Goal: Feedback & Contribution: Submit feedback/report problem

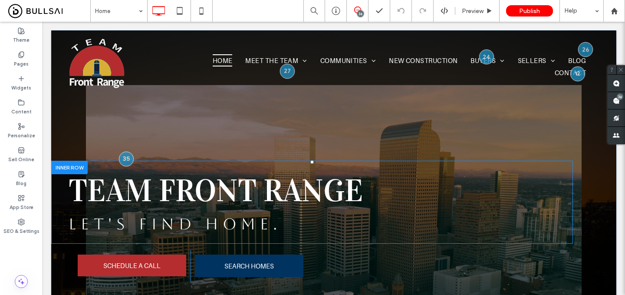
click at [117, 162] on div "TEAM FRONT RANGE LET'S FIND HOME. Click To Paste" at bounding box center [311, 202] width 521 height 83
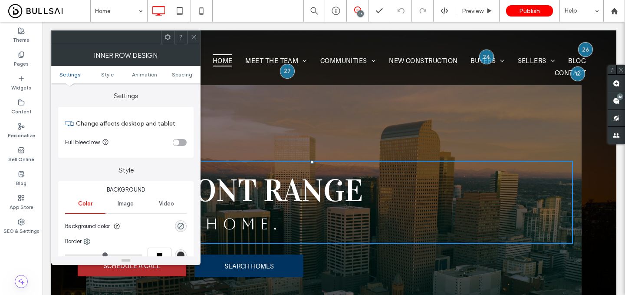
click at [192, 37] on icon at bounding box center [193, 37] width 7 height 7
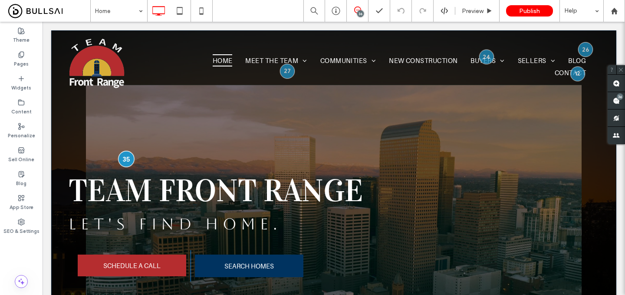
click at [125, 159] on div at bounding box center [126, 159] width 16 height 16
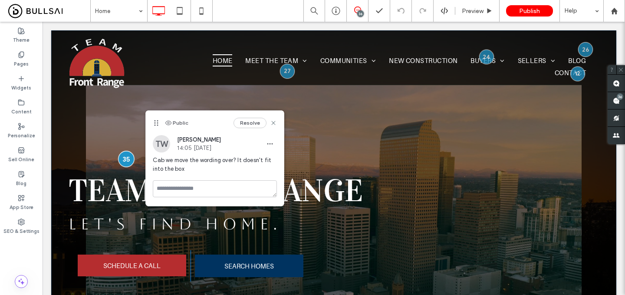
click at [123, 158] on div at bounding box center [126, 159] width 16 height 16
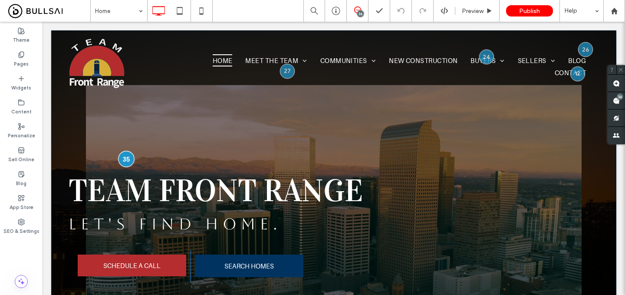
click at [123, 158] on div at bounding box center [126, 159] width 16 height 16
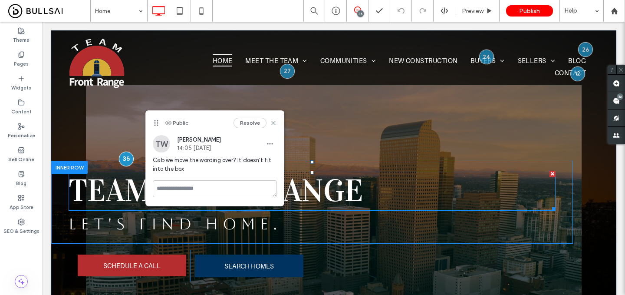
click at [380, 197] on h1 "TEAM FRONT RANGE" at bounding box center [312, 190] width 487 height 38
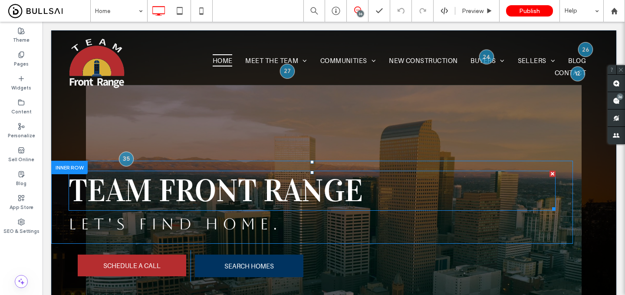
click at [349, 197] on span "TEAM FRONT RANGE" at bounding box center [216, 190] width 295 height 38
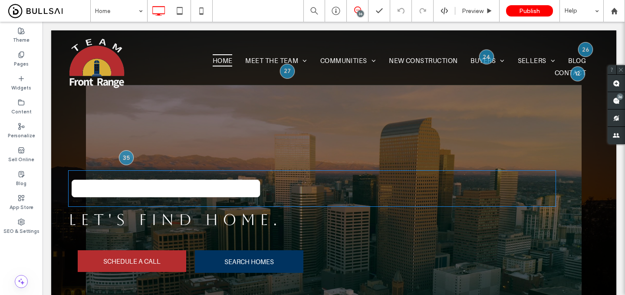
type input "********"
type input "**"
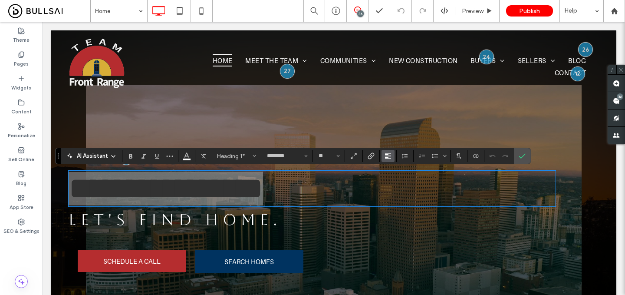
click at [387, 159] on icon "Alignment" at bounding box center [387, 155] width 7 height 7
click at [396, 180] on icon "ui.textEditor.alignment.center" at bounding box center [394, 182] width 7 height 7
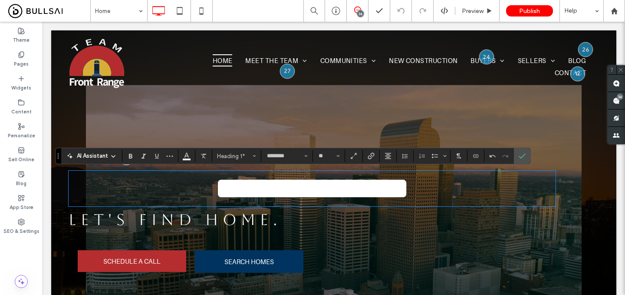
click at [270, 228] on span "LET'S FIND HOME." at bounding box center [175, 219] width 213 height 18
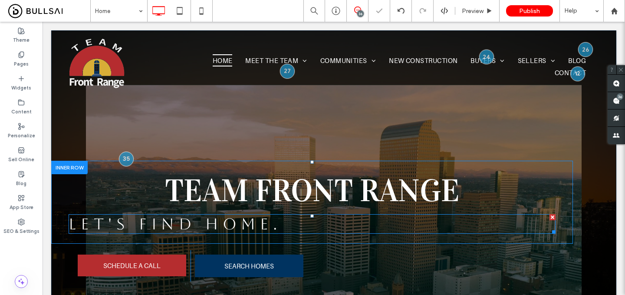
click at [264, 224] on span "LET'S FIND HOME." at bounding box center [175, 224] width 213 height 18
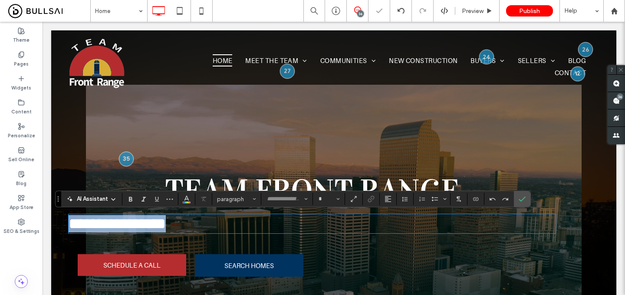
type input "*******"
type input "**"
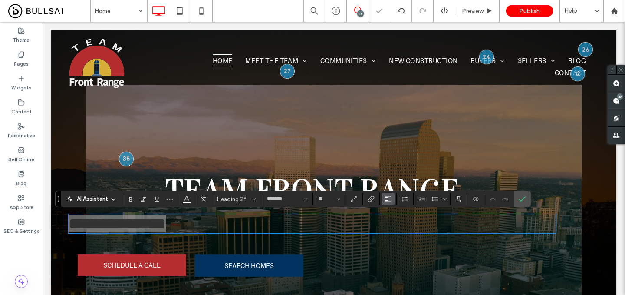
click at [384, 201] on icon "Alignment" at bounding box center [387, 198] width 7 height 7
click at [398, 158] on div "ui.textEditor.alignment.center" at bounding box center [396, 159] width 11 height 7
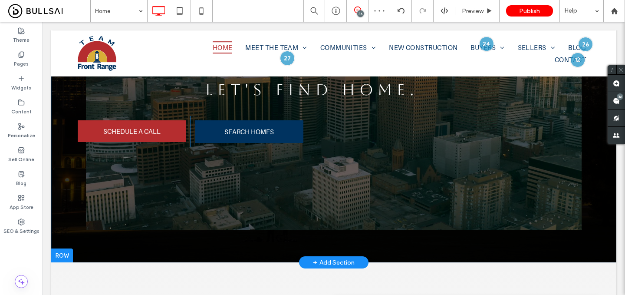
scroll to position [120, 0]
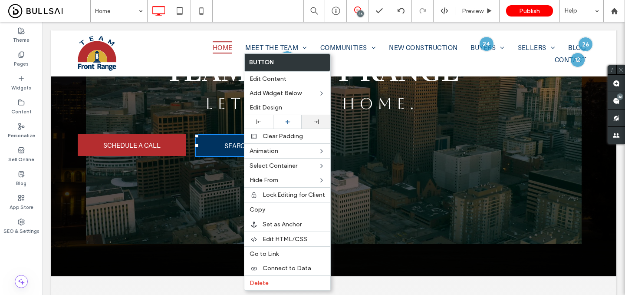
click at [315, 121] on icon at bounding box center [316, 121] width 5 height 5
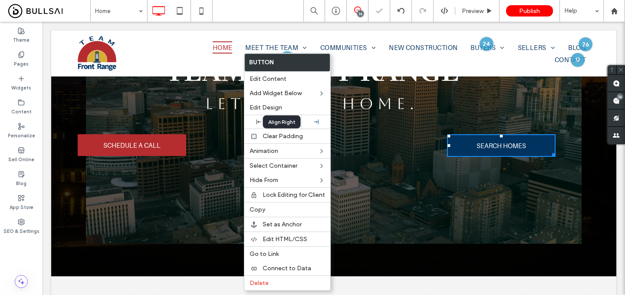
click at [292, 121] on div "Align Right" at bounding box center [282, 121] width 38 height 13
click at [286, 121] on use at bounding box center [288, 122] width 6 height 4
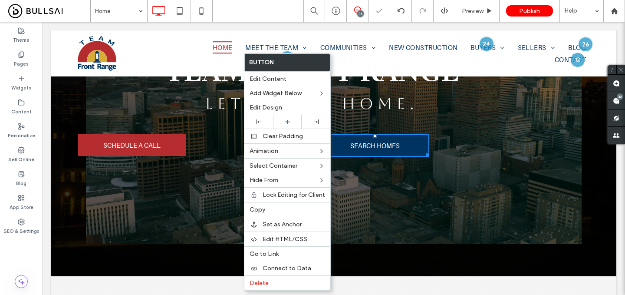
click at [208, 139] on div "SEARCH HOMES Click To Paste" at bounding box center [372, 145] width 365 height 31
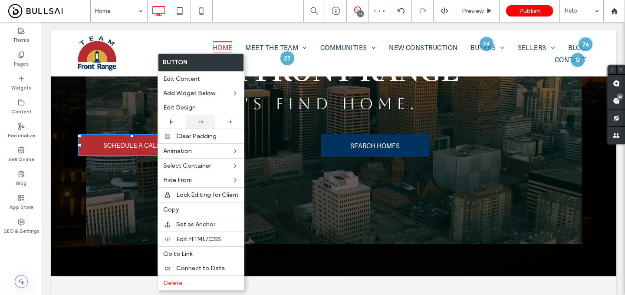
click at [210, 123] on div at bounding box center [201, 121] width 29 height 13
click at [275, 147] on div "SEARCH HOMES Click To Paste" at bounding box center [372, 145] width 365 height 31
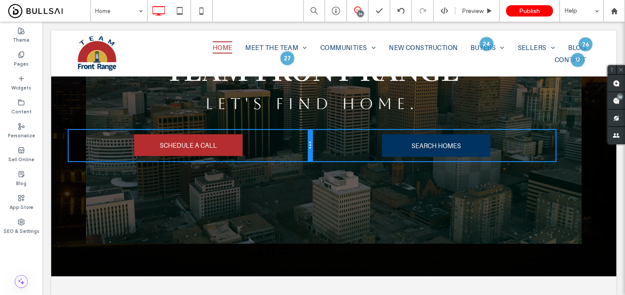
drag, startPoint x: 189, startPoint y: 142, endPoint x: 319, endPoint y: 146, distance: 130.6
click at [319, 146] on div "SCHEDULE A CALL Click To Paste SEARCH HOMES Click To Paste" at bounding box center [312, 145] width 487 height 31
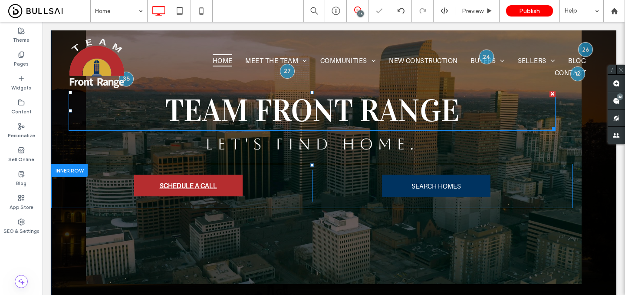
scroll to position [92, 0]
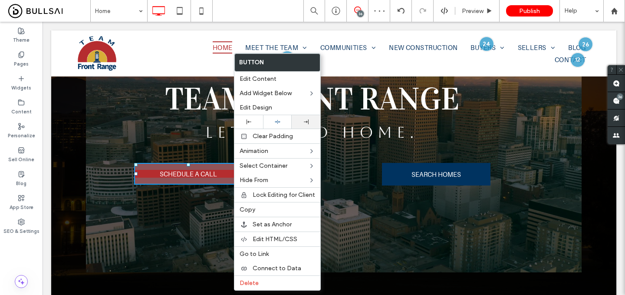
click at [308, 125] on div at bounding box center [306, 121] width 29 height 13
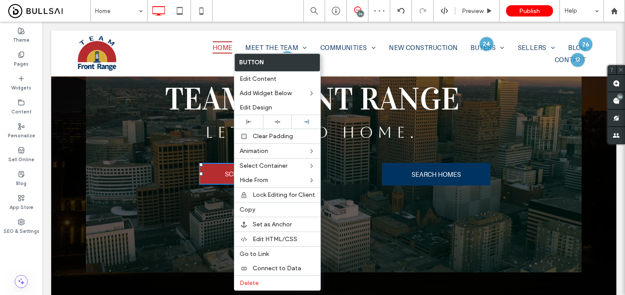
click at [379, 167] on div "SEARCH HOMES Click To Paste" at bounding box center [433, 173] width 243 height 31
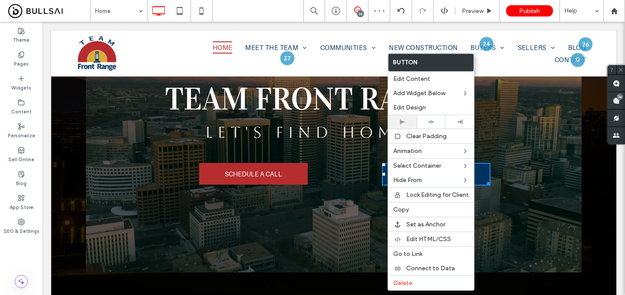
click at [401, 120] on icon at bounding box center [402, 121] width 5 height 5
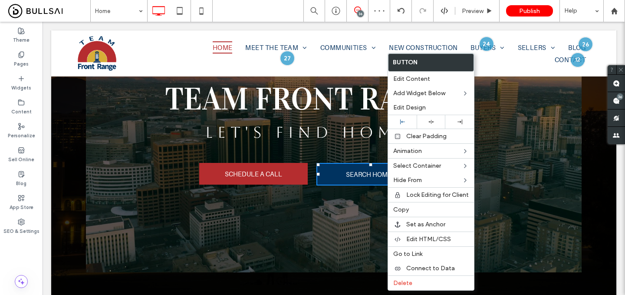
click at [335, 143] on div "TEAM FRONT RANGE LET'S FIND HOME. Click To Paste" at bounding box center [312, 110] width 487 height 70
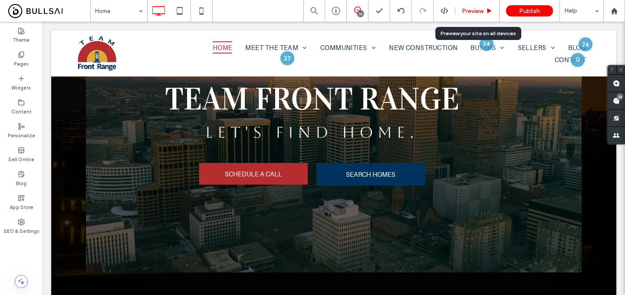
drag, startPoint x: 476, startPoint y: 13, endPoint x: 399, endPoint y: 79, distance: 102.1
click at [476, 13] on span "Preview" at bounding box center [473, 10] width 22 height 7
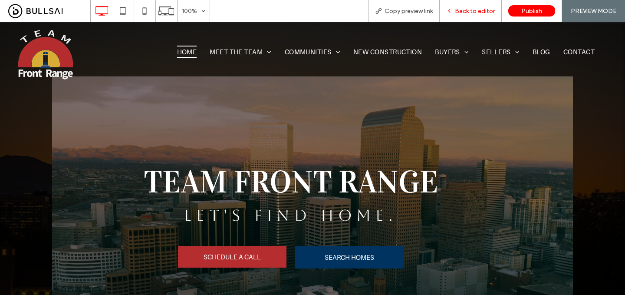
click at [482, 7] on span "Back to editor" at bounding box center [475, 10] width 40 height 7
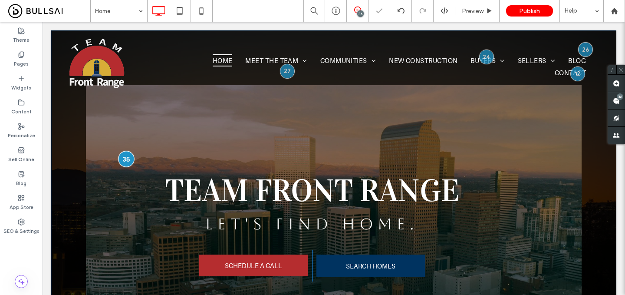
click at [124, 158] on div at bounding box center [126, 159] width 16 height 16
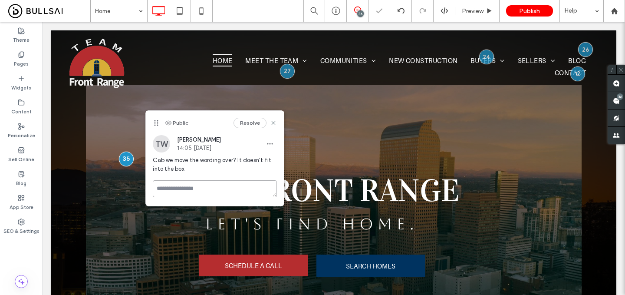
click at [242, 191] on textarea at bounding box center [215, 188] width 124 height 17
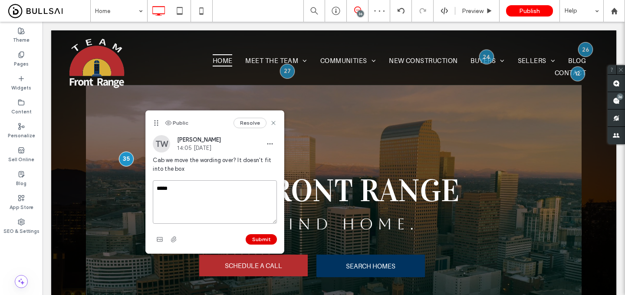
type textarea "*****"
click at [261, 242] on button "Submit" at bounding box center [261, 239] width 31 height 10
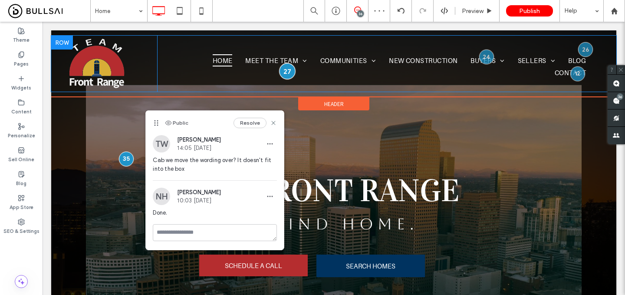
click at [286, 74] on div at bounding box center [287, 71] width 16 height 16
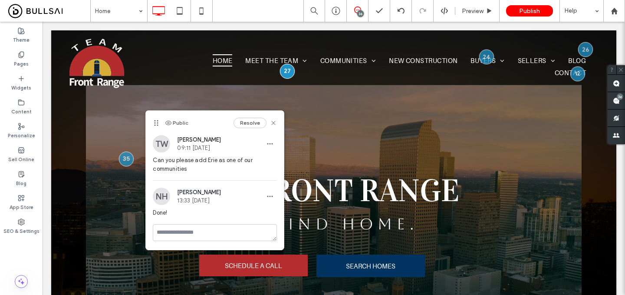
click at [190, 163] on span "Can you please add Erie as one of our communities" at bounding box center [215, 164] width 124 height 17
click at [172, 163] on span "Can you please add Erie as one of our communities" at bounding box center [215, 164] width 124 height 17
click at [186, 159] on span "Can you please add Erie as one of our communities" at bounding box center [215, 164] width 124 height 17
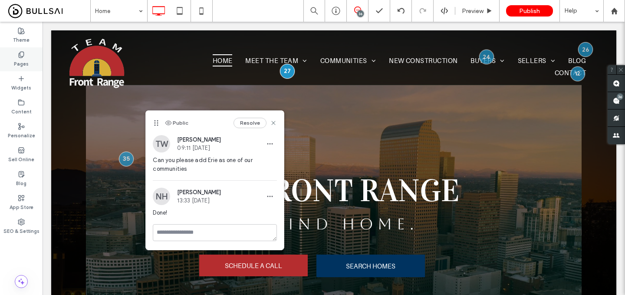
click at [33, 64] on div "Pages" at bounding box center [21, 59] width 43 height 24
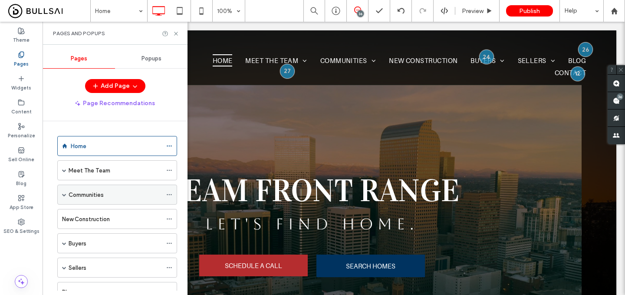
click at [62, 193] on span at bounding box center [64, 194] width 4 height 4
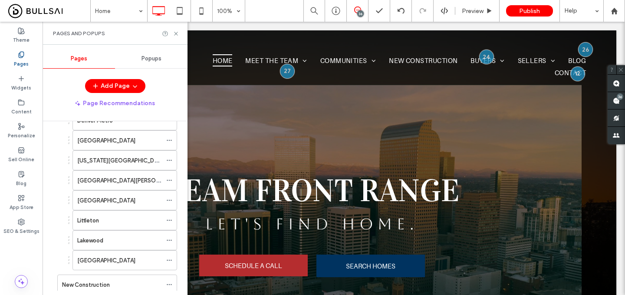
scroll to position [146, 0]
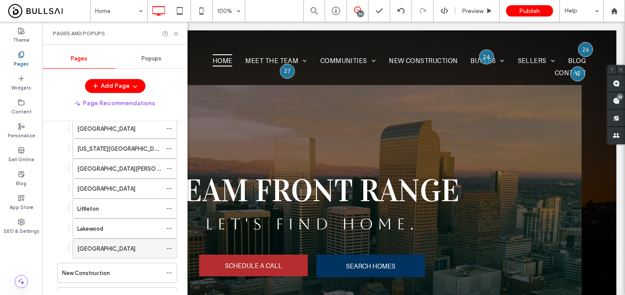
click at [104, 245] on div "Erie" at bounding box center [119, 248] width 85 height 9
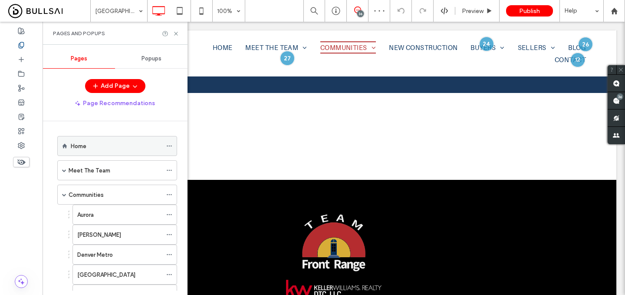
click at [144, 140] on div "Home" at bounding box center [116, 145] width 91 height 19
click at [614, 99] on use at bounding box center [616, 100] width 7 height 7
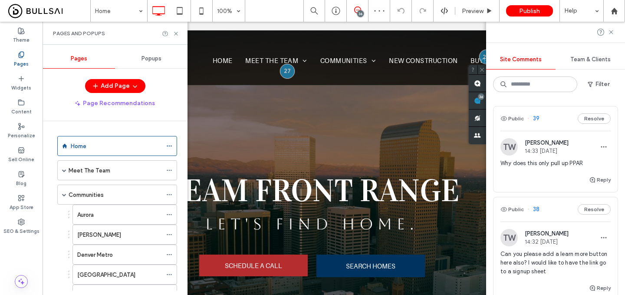
click at [558, 166] on span "Why does this only pull up PPAR" at bounding box center [555, 163] width 110 height 9
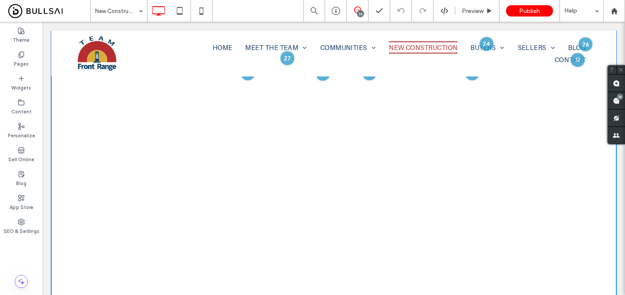
scroll to position [1070, 0]
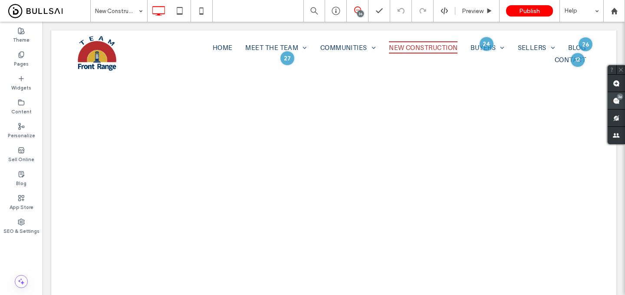
click at [617, 103] on use at bounding box center [616, 100] width 7 height 7
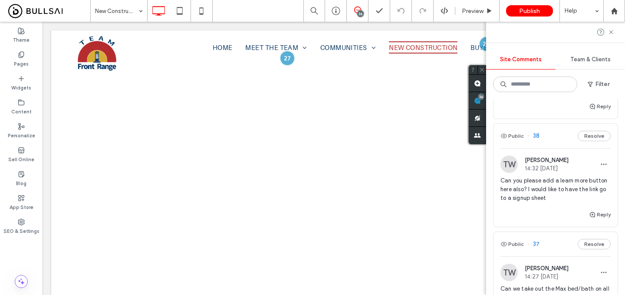
scroll to position [75, 0]
click at [523, 187] on span "Can you please add a learn more button here also? I would like to have the link…" at bounding box center [555, 187] width 110 height 26
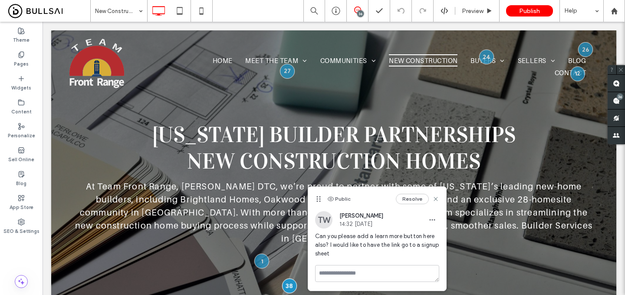
scroll to position [0, 0]
click at [371, 273] on textarea at bounding box center [377, 273] width 124 height 17
click at [353, 276] on textarea "**********" at bounding box center [377, 286] width 124 height 43
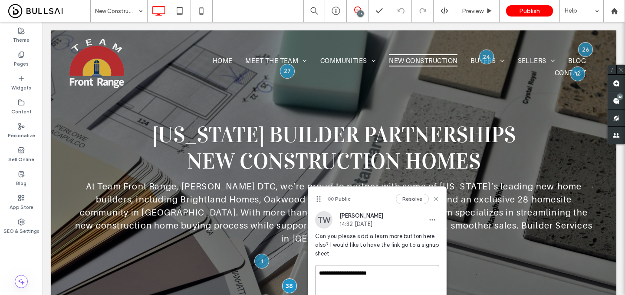
click at [367, 278] on textarea "**********" at bounding box center [377, 286] width 124 height 43
paste textarea "**********"
type textarea "**********"
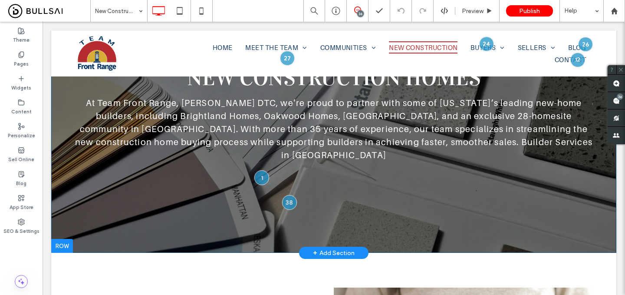
scroll to position [92, 0]
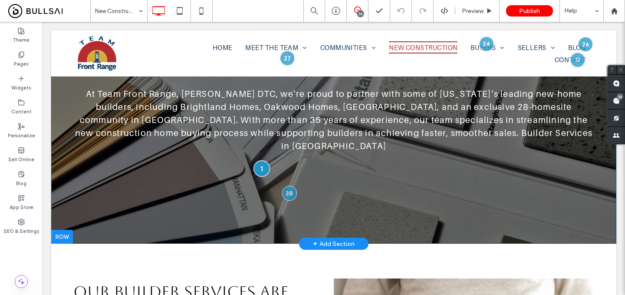
click at [258, 161] on div at bounding box center [262, 169] width 16 height 16
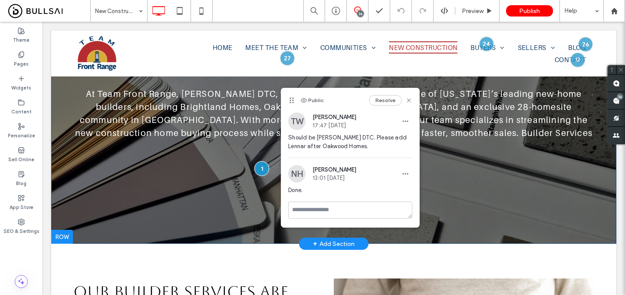
click at [260, 178] on div "Colorado Builder Partnerships New Construction Homes At Team Front Range, Kelle…" at bounding box center [333, 90] width 565 height 305
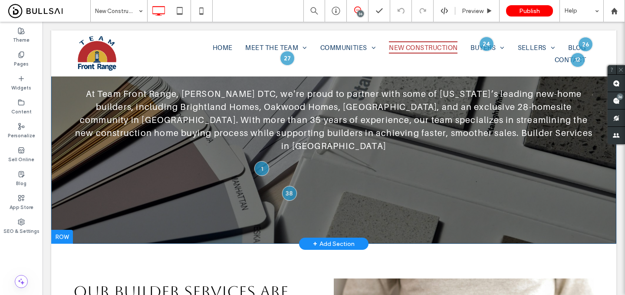
click at [282, 180] on div "Colorado Builder Partnerships New Construction Homes At Team Front Range, Kelle…" at bounding box center [333, 90] width 565 height 305
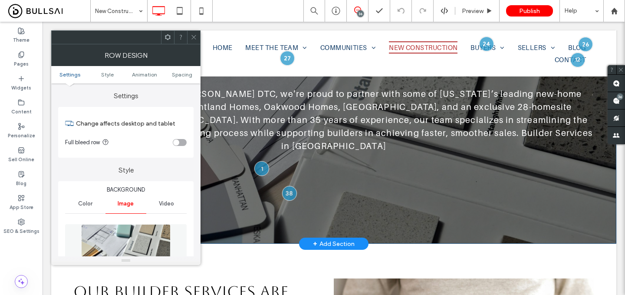
scroll to position [0, 0]
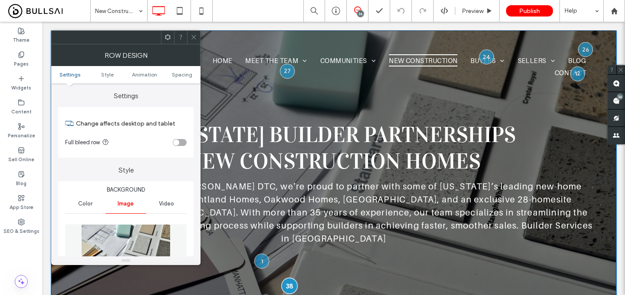
click at [291, 278] on div at bounding box center [289, 286] width 16 height 16
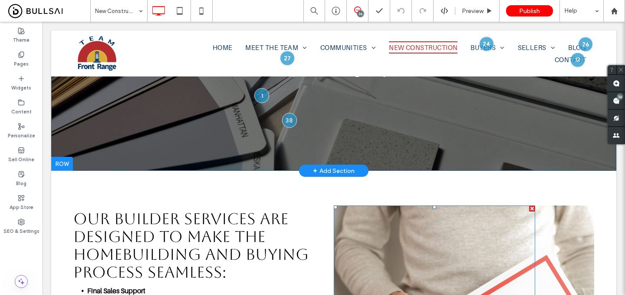
scroll to position [172, 0]
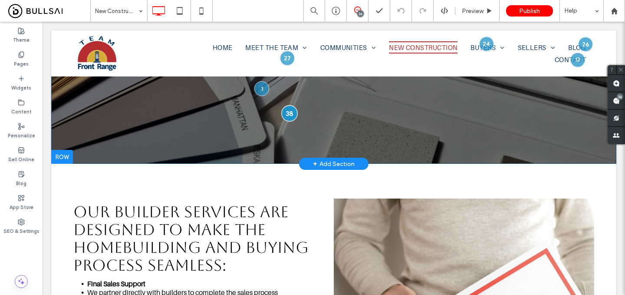
click at [285, 105] on div at bounding box center [289, 113] width 16 height 16
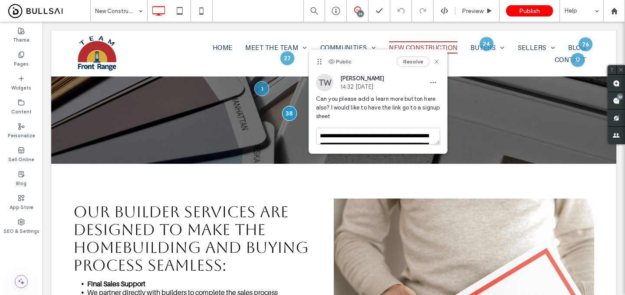
scroll to position [26, 0]
click at [406, 138] on textarea "**********" at bounding box center [378, 136] width 124 height 17
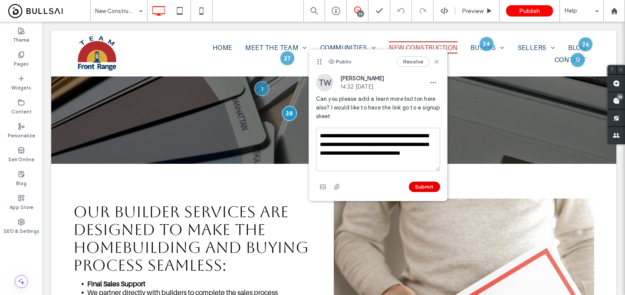
click at [422, 187] on button "Submit" at bounding box center [424, 186] width 31 height 10
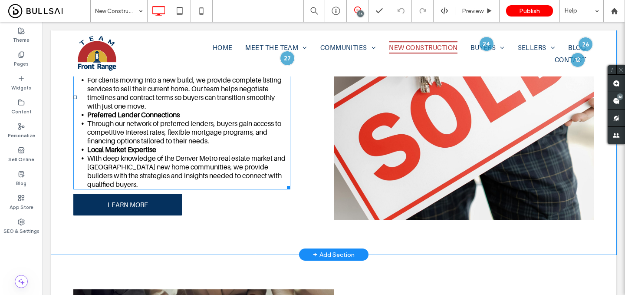
scroll to position [419, 0]
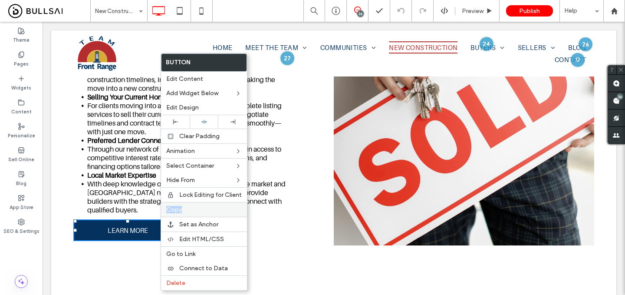
drag, startPoint x: 192, startPoint y: 201, endPoint x: 192, endPoint y: 210, distance: 8.2
click at [192, 210] on div "Button Edit Content Add Widget Below Edit Design Clear Padding Animation Select…" at bounding box center [204, 171] width 87 height 237
click at [192, 210] on label "Copy" at bounding box center [203, 209] width 75 height 7
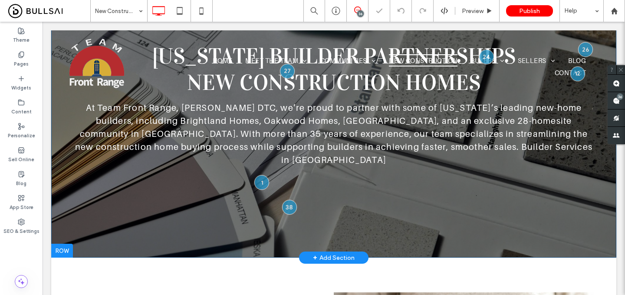
scroll to position [65, 0]
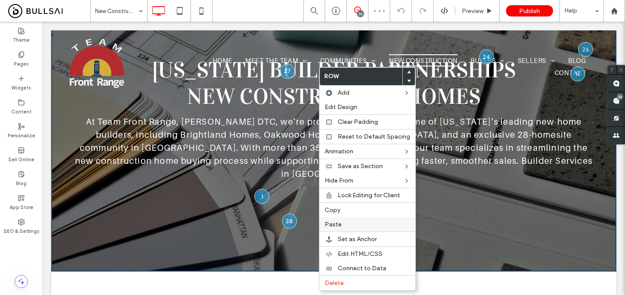
click at [342, 227] on label "Paste" at bounding box center [366, 223] width 85 height 7
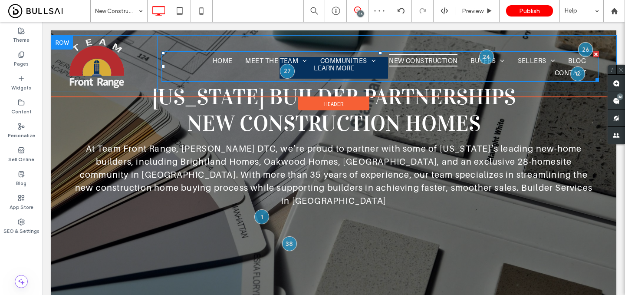
scroll to position [0, 0]
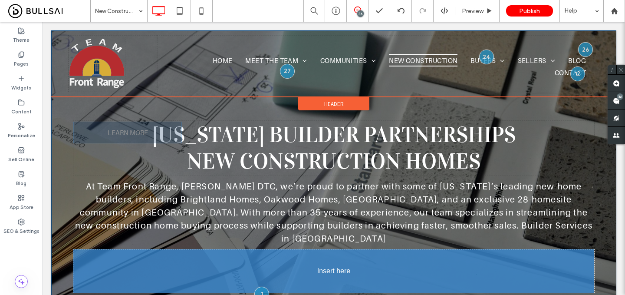
drag, startPoint x: 336, startPoint y: 131, endPoint x: 338, endPoint y: 263, distance: 131.9
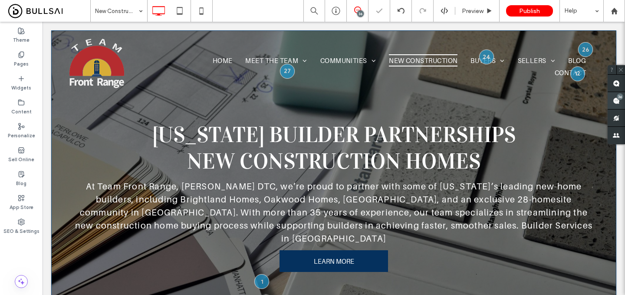
click at [614, 101] on use at bounding box center [616, 100] width 7 height 7
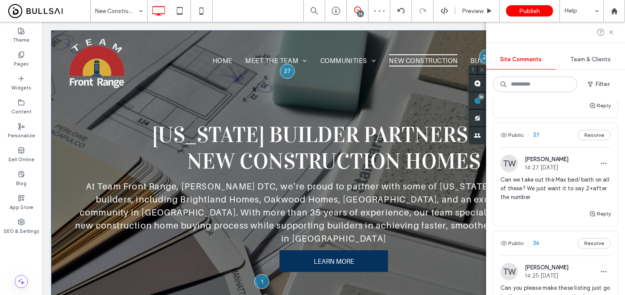
scroll to position [252, 0]
click at [543, 187] on span "Can we take out the Max bed/bath on all of these? We just want it to say 2+afte…" at bounding box center [555, 188] width 110 height 26
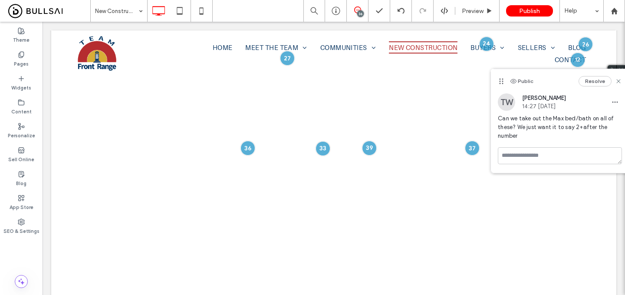
scroll to position [0, 0]
click at [620, 81] on icon at bounding box center [618, 81] width 7 height 7
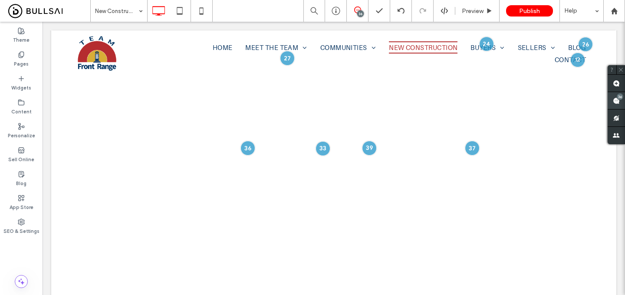
click at [616, 94] on span at bounding box center [615, 100] width 17 height 17
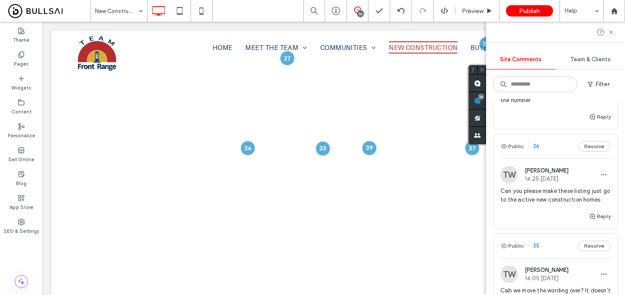
scroll to position [359, 0]
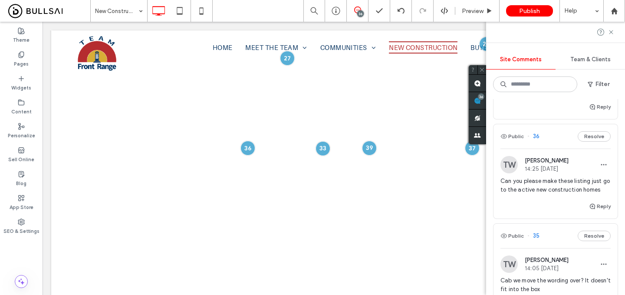
click at [554, 186] on span "Can you please make these listing just go to the active new construction homes" at bounding box center [555, 185] width 110 height 17
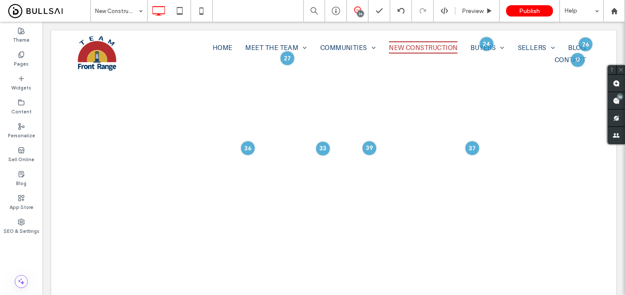
scroll to position [0, 0]
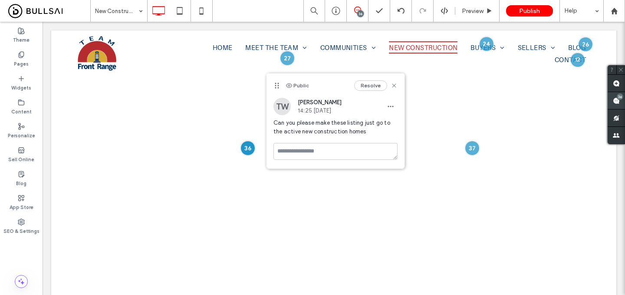
click at [616, 98] on div "36" at bounding box center [619, 96] width 7 height 7
